Goal: Check status: Check status

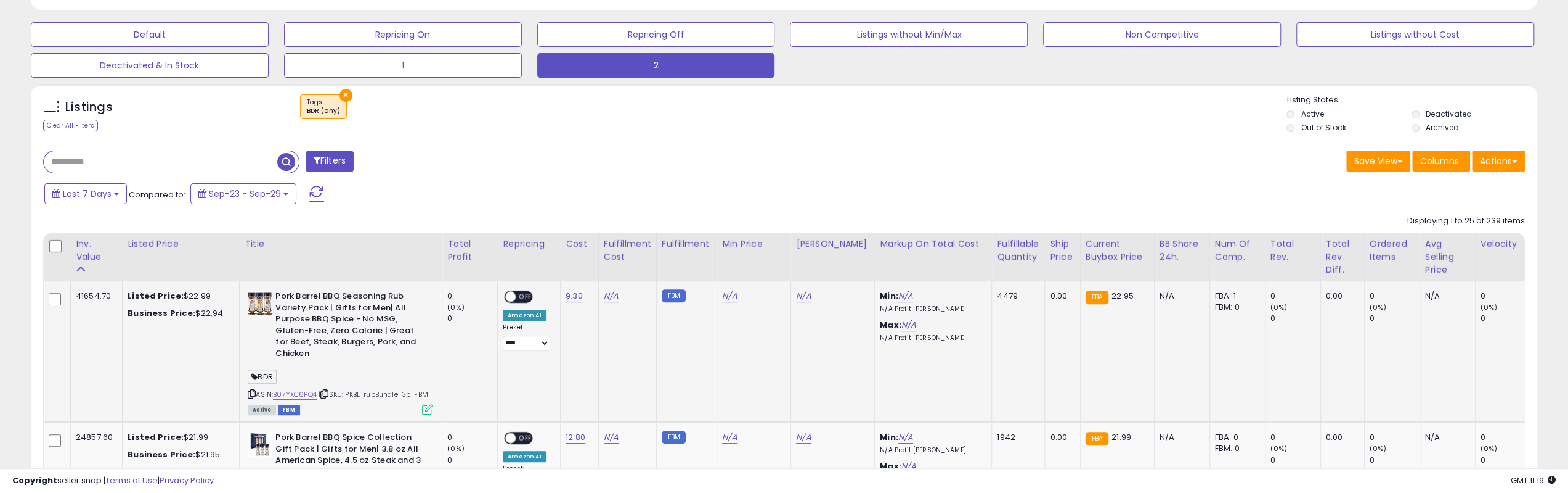
scroll to position [370, 0]
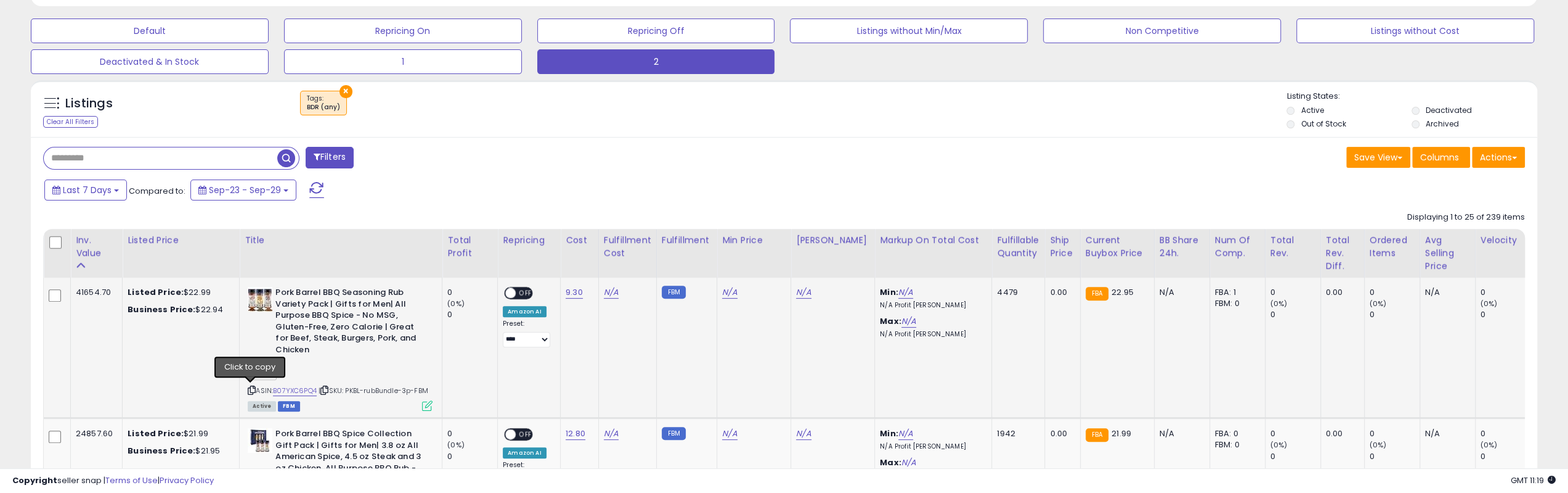
click at [248, 389] on icon at bounding box center [252, 390] width 8 height 7
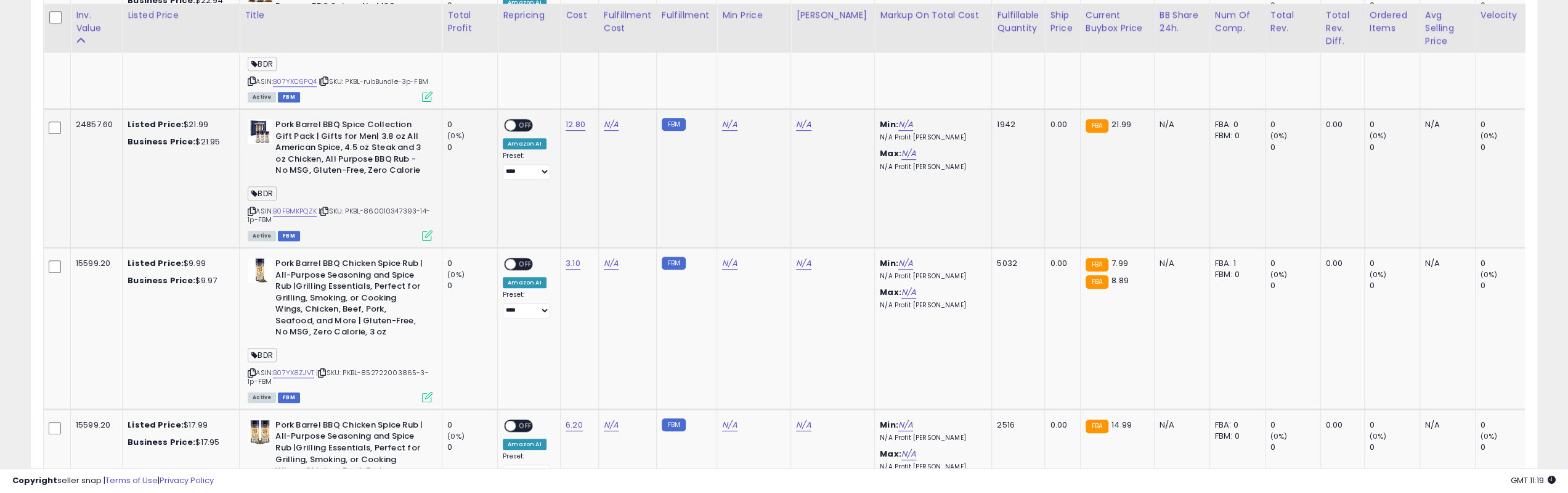
scroll to position [678, 0]
click at [252, 215] on icon at bounding box center [252, 211] width 8 height 7
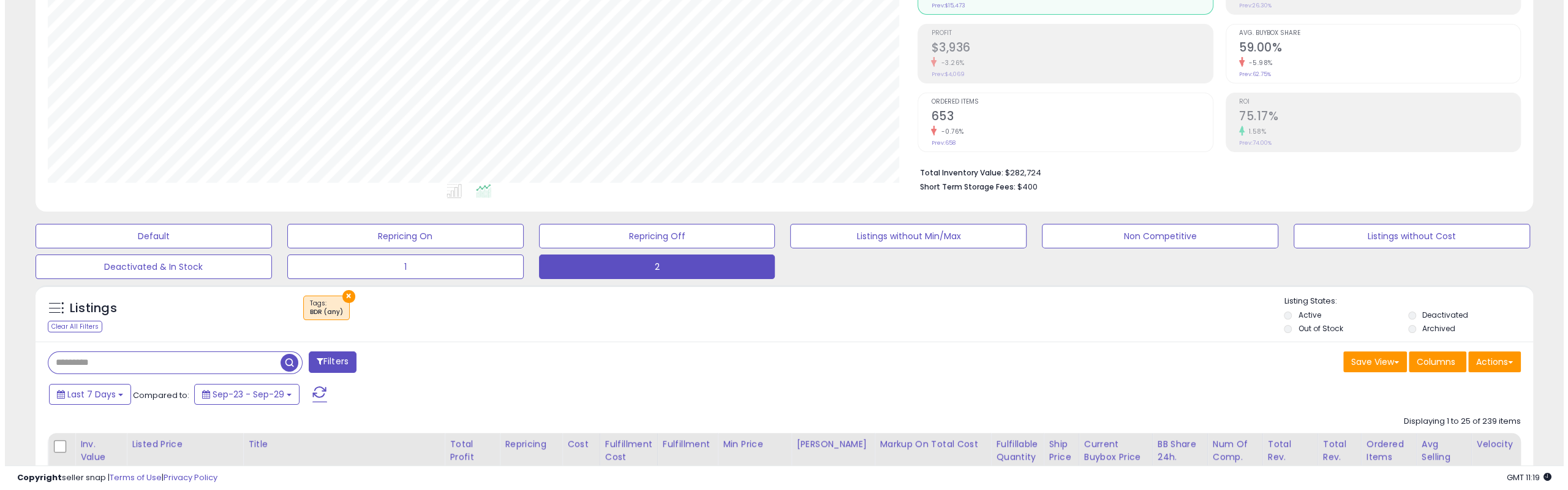
scroll to position [184, 0]
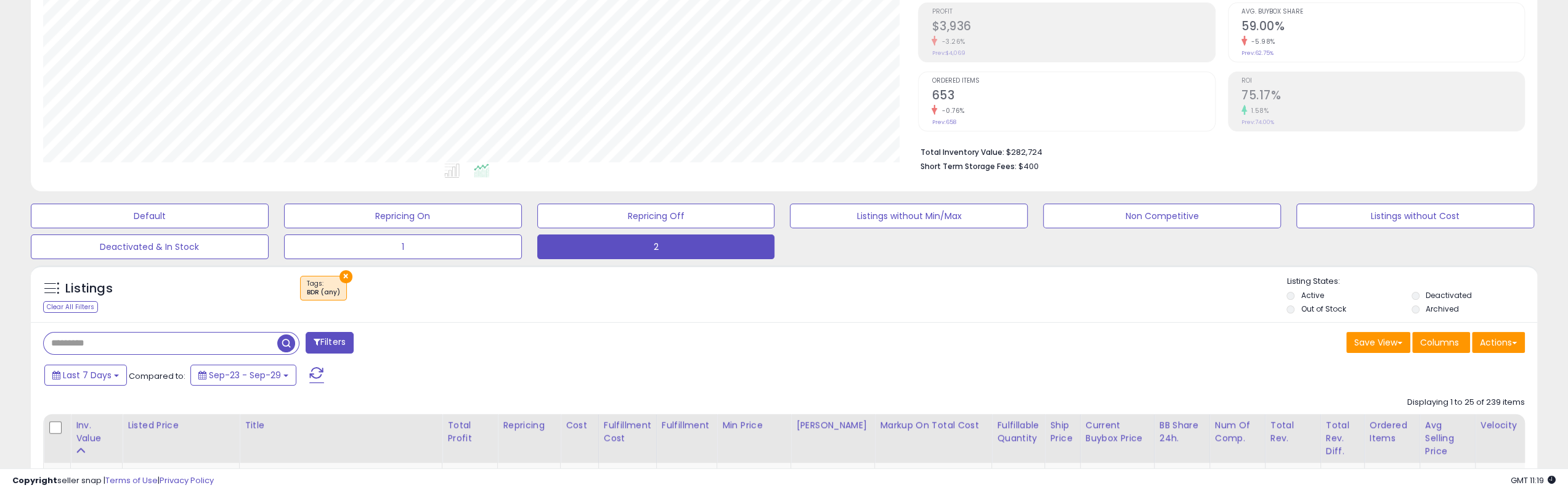
click at [330, 341] on button "Filters" at bounding box center [329, 343] width 48 height 22
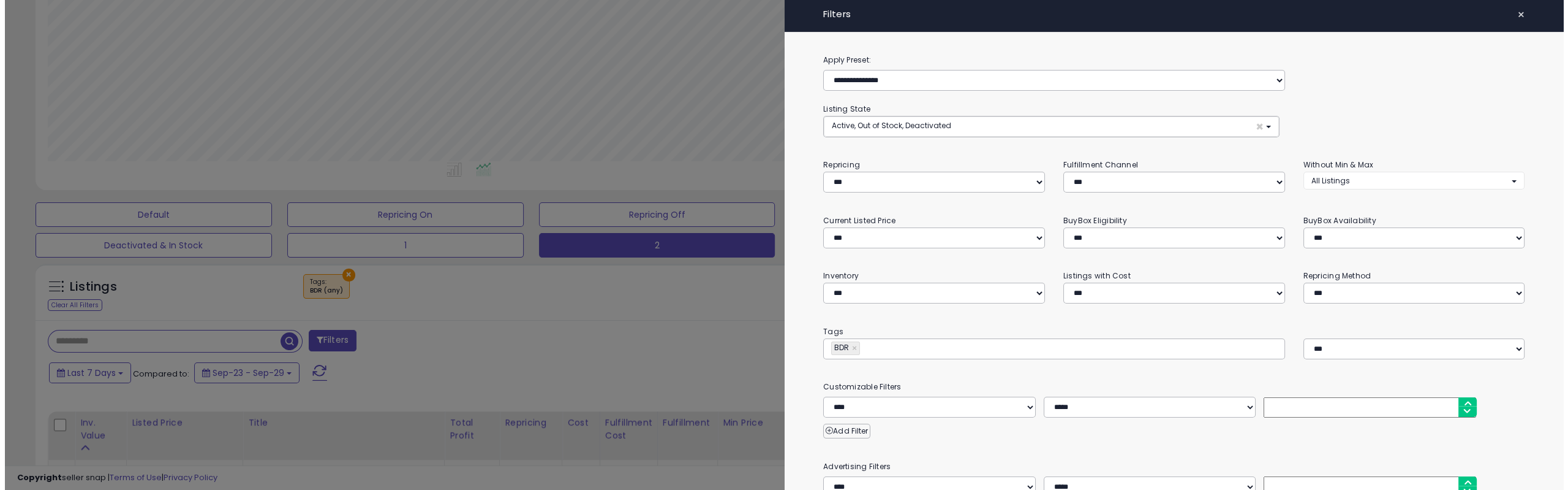
scroll to position [251, 875]
click at [1122, 183] on select "*** *** *** ***" at bounding box center [1174, 182] width 220 height 21
select select "***"
click at [1064, 172] on select "*** *** *** ***" at bounding box center [1174, 182] width 220 height 21
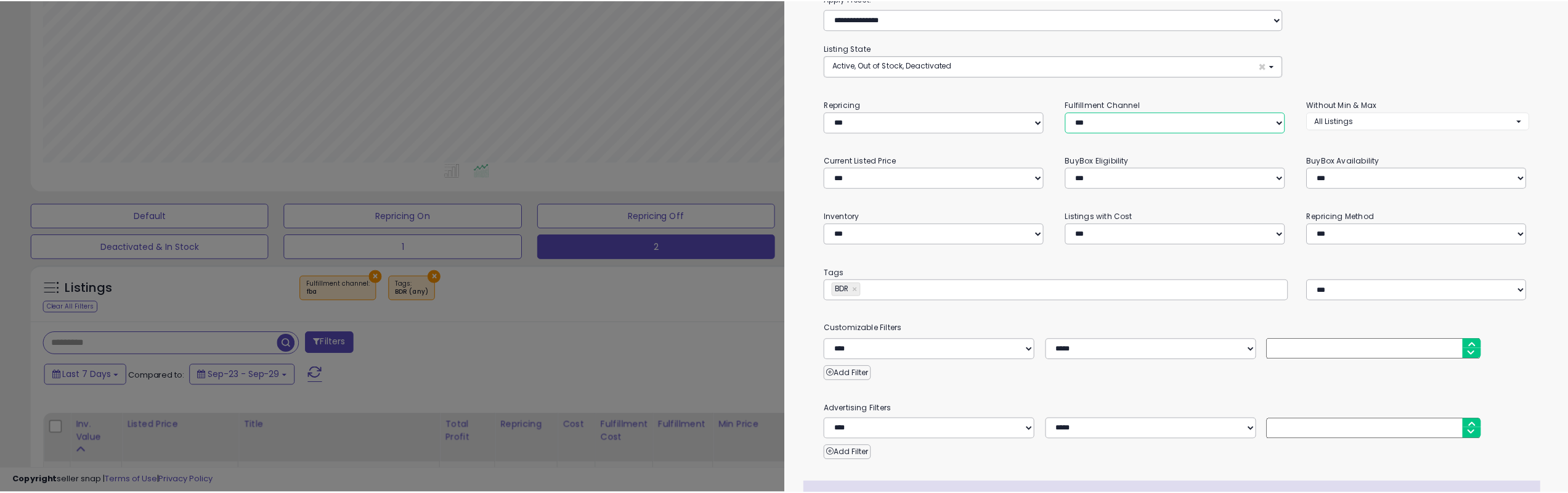
scroll to position [186, 0]
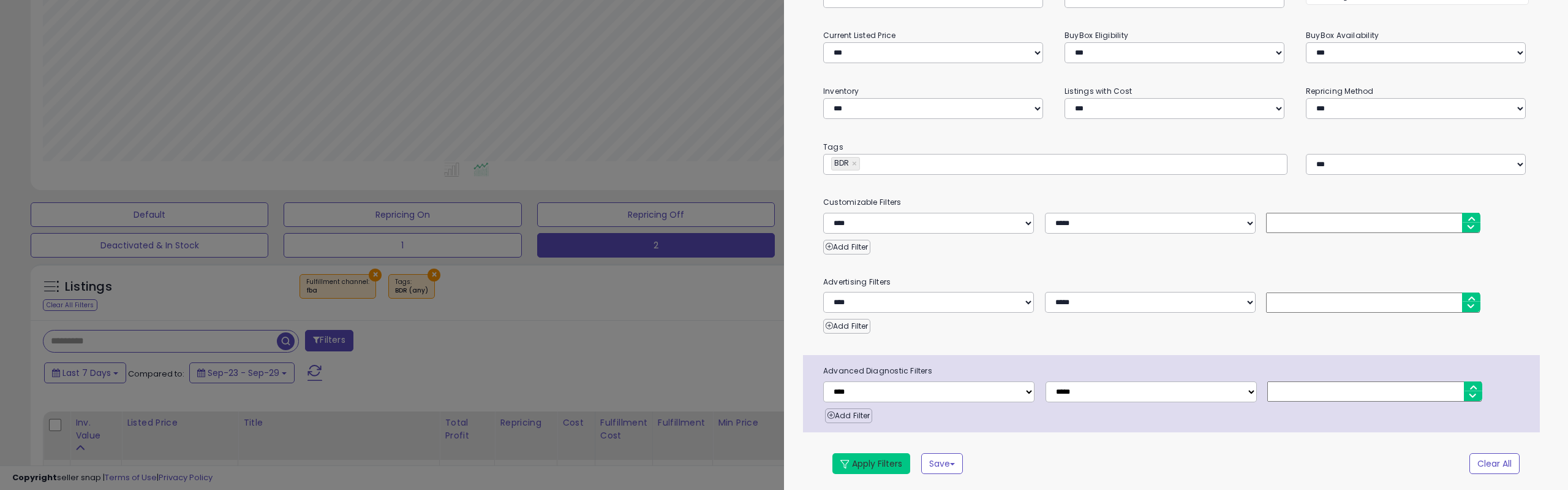
click at [878, 465] on button "Apply Filters" at bounding box center [871, 463] width 78 height 21
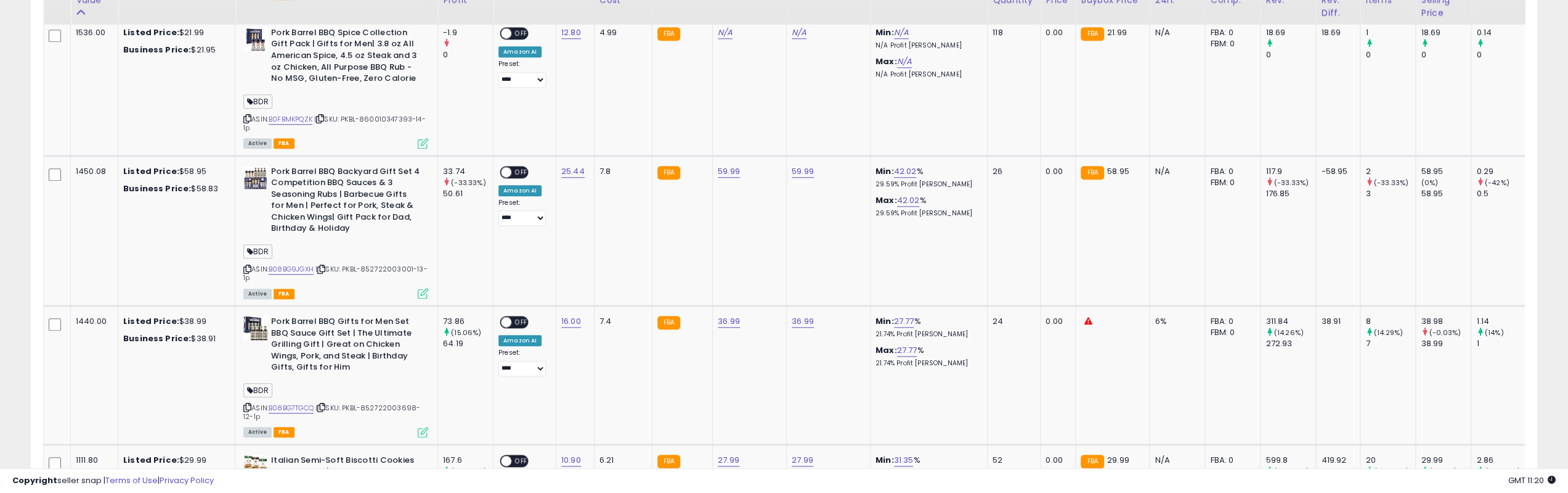
scroll to position [1356, 0]
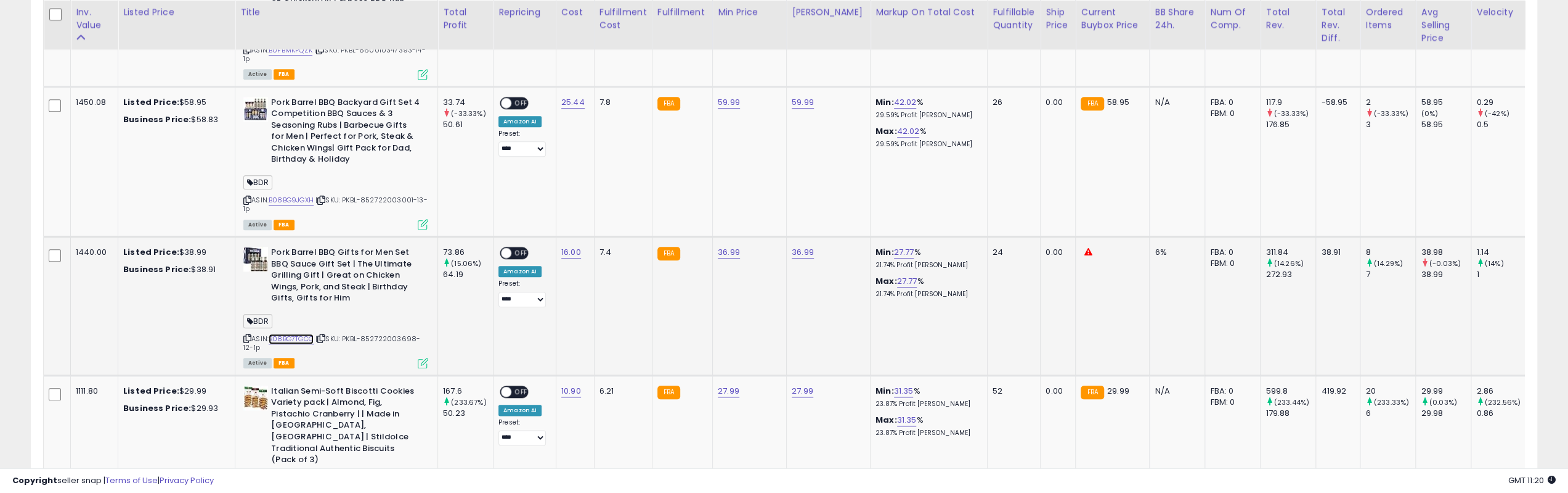
click at [301, 333] on link "B08BG7TGCQ" at bounding box center [292, 338] width 45 height 10
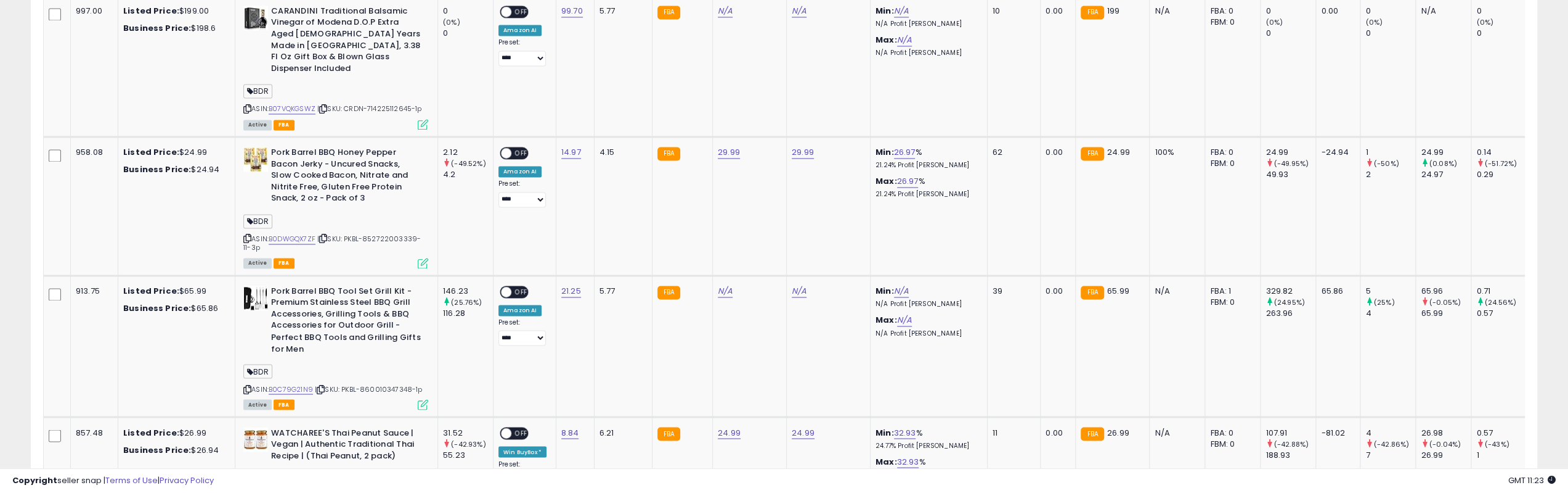
scroll to position [2035, 0]
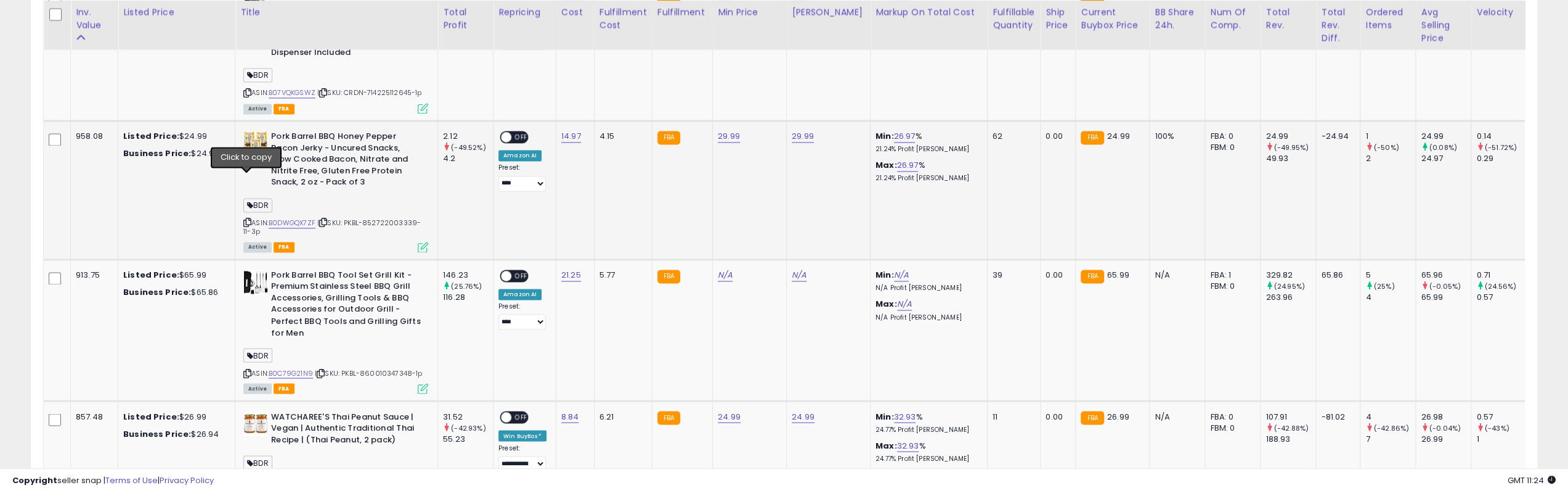
click at [246, 219] on icon at bounding box center [247, 222] width 8 height 7
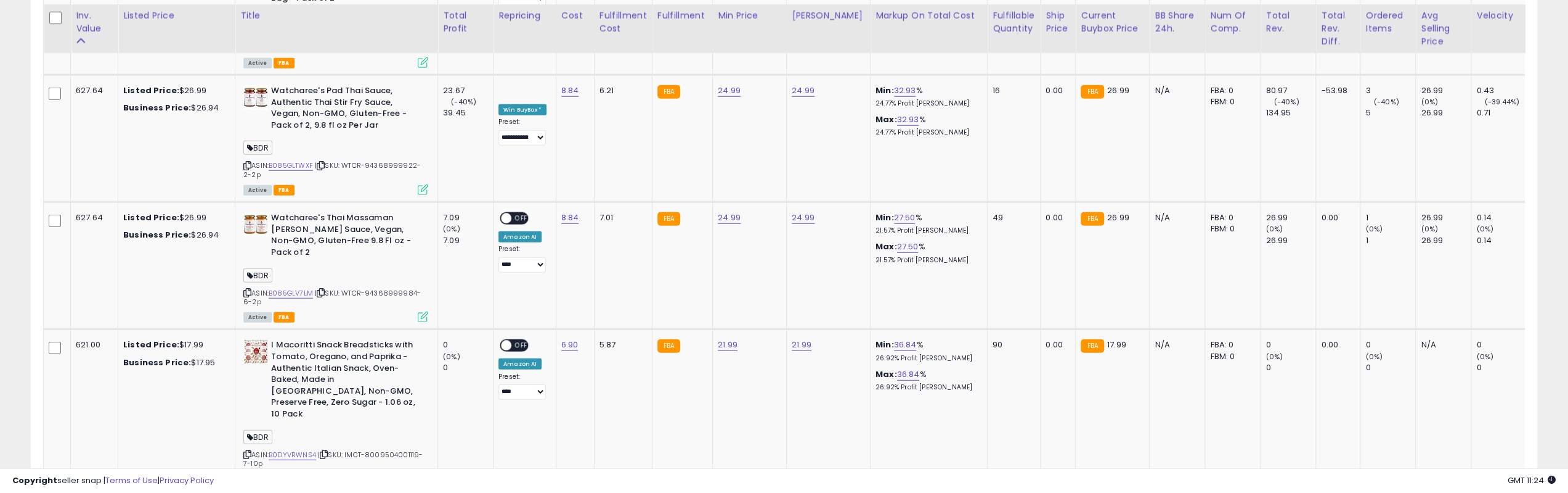
scroll to position [3268, 0]
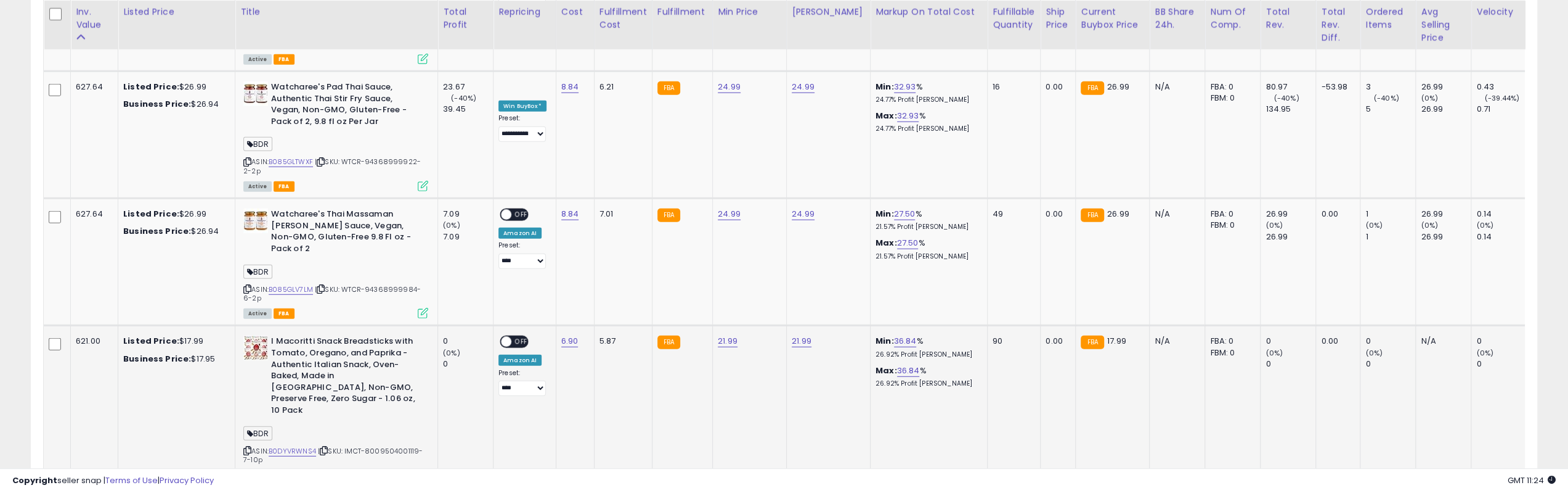
click at [246, 447] on icon at bounding box center [247, 450] width 8 height 7
click at [247, 447] on icon at bounding box center [247, 450] width 8 height 7
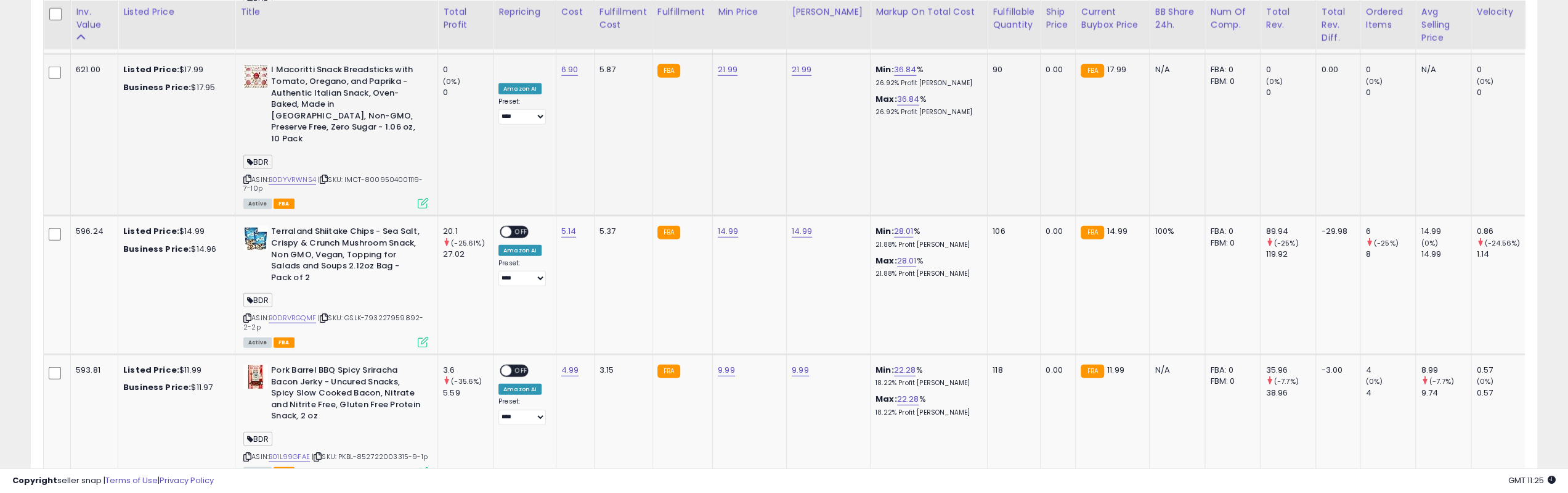
scroll to position [3548, 0]
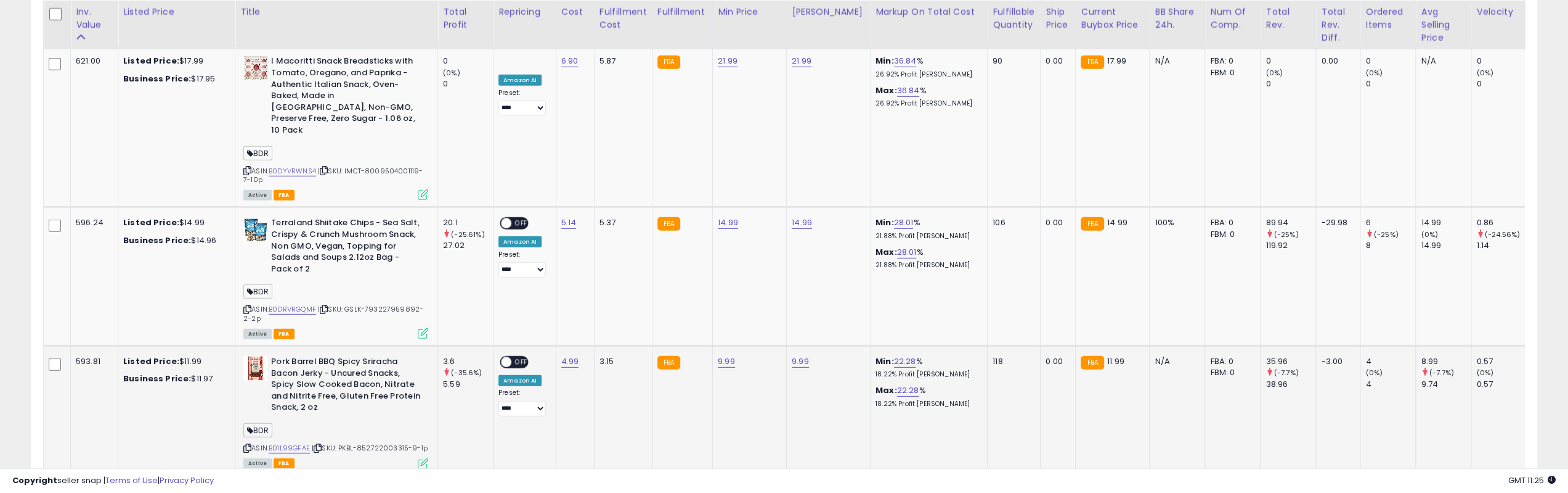
click at [243, 444] on icon at bounding box center [247, 448] width 8 height 7
click at [1370, 489] on link "2" at bounding box center [1365, 499] width 21 height 21
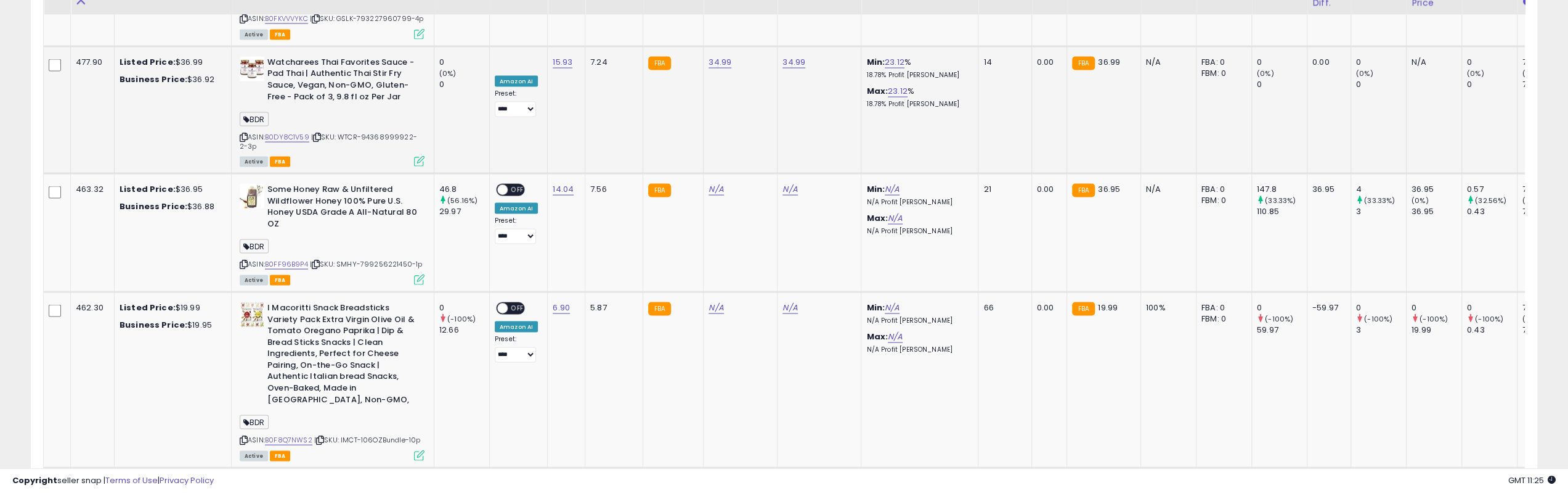
scroll to position [2428, 0]
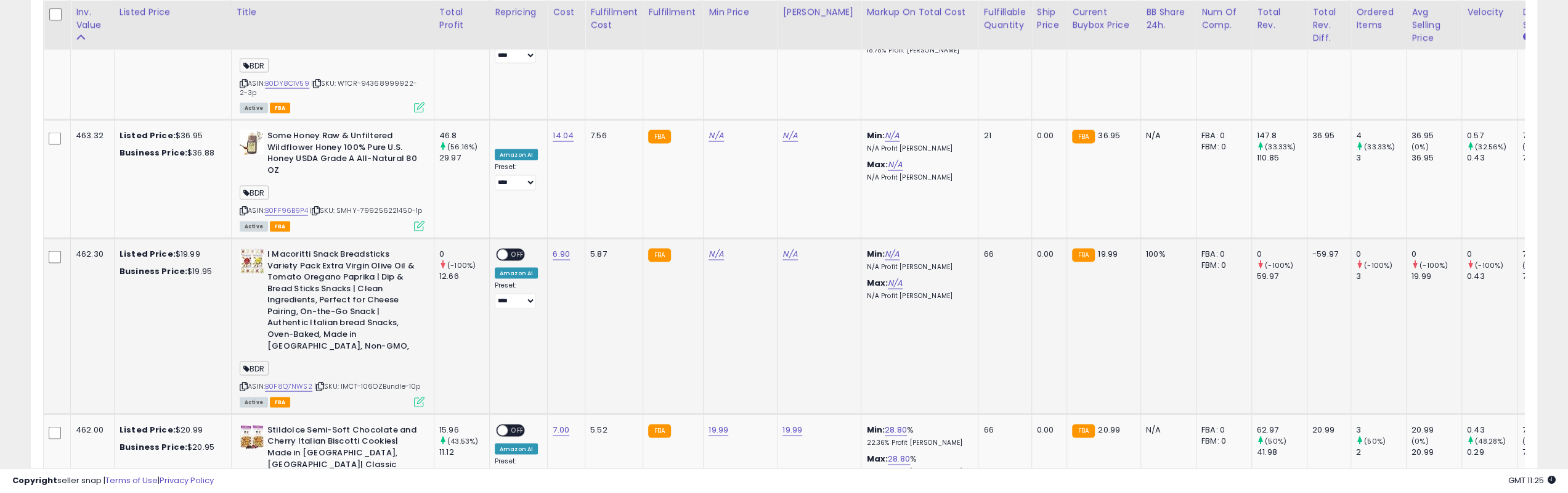
click at [240, 383] on icon at bounding box center [243, 386] width 8 height 7
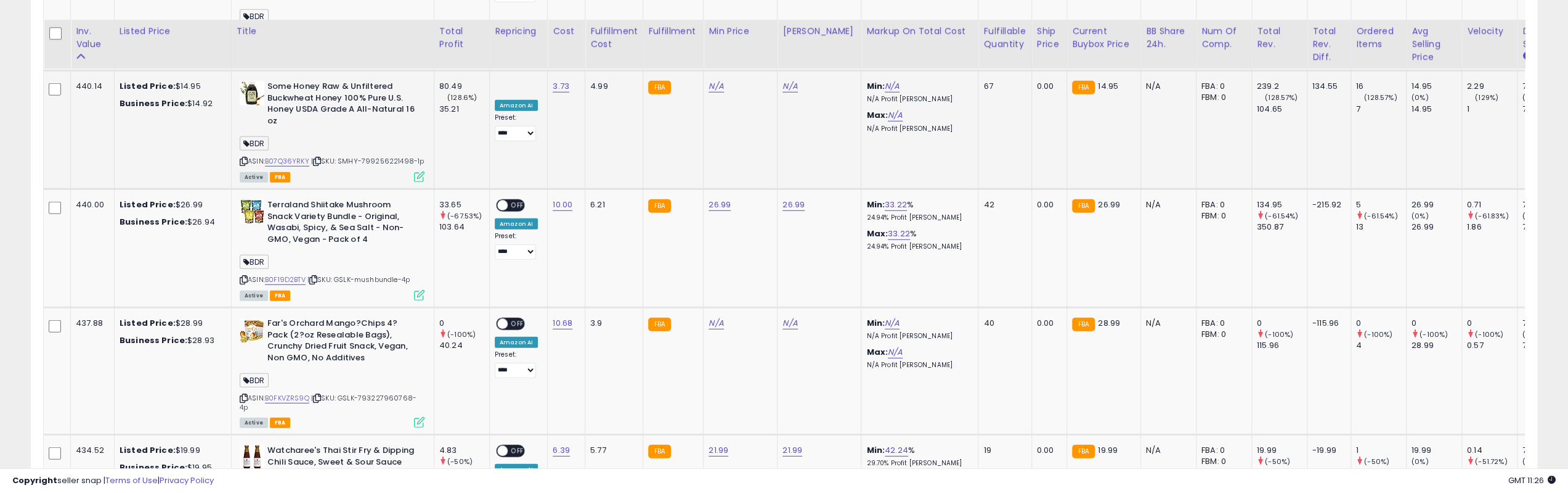
scroll to position [3476, 0]
